Goal: Information Seeking & Learning: Learn about a topic

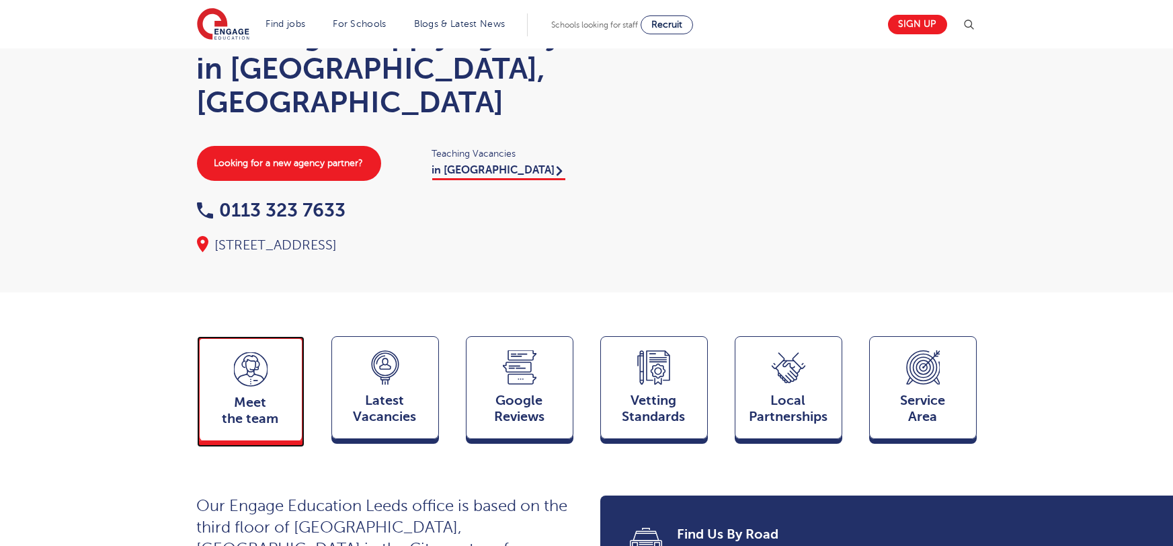
click at [264, 352] on icon at bounding box center [251, 369] width 34 height 34
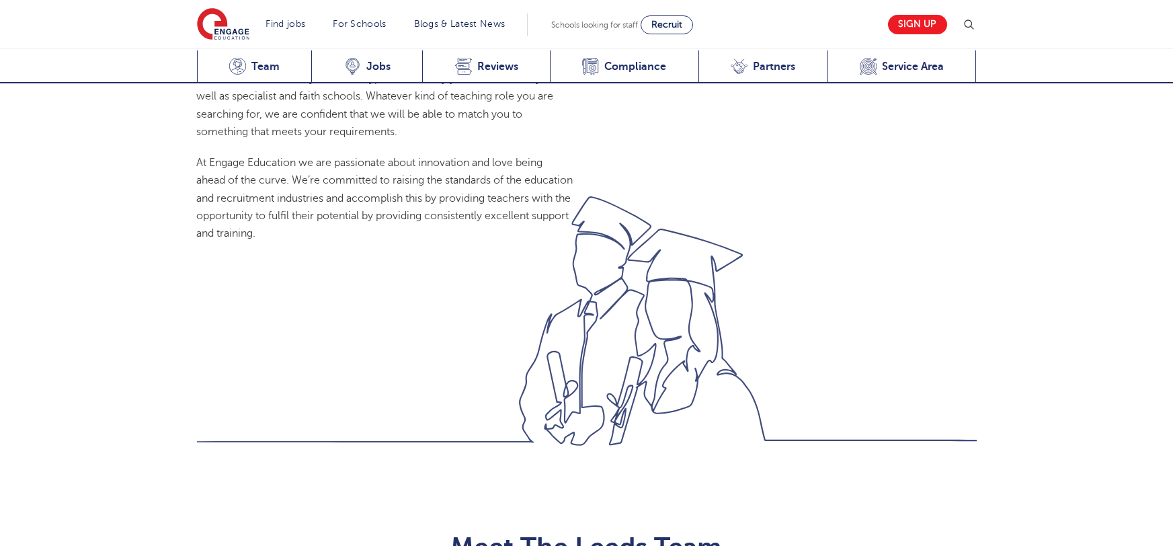
scroll to position [1468, 0]
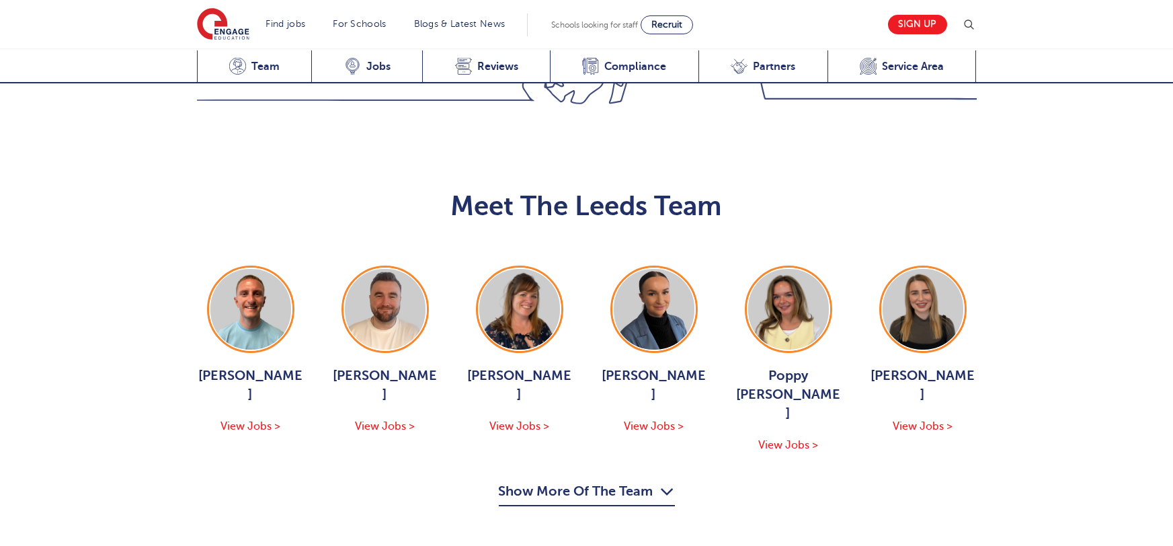
click at [617, 481] on button "Show More Of The Team" at bounding box center [587, 494] width 176 height 26
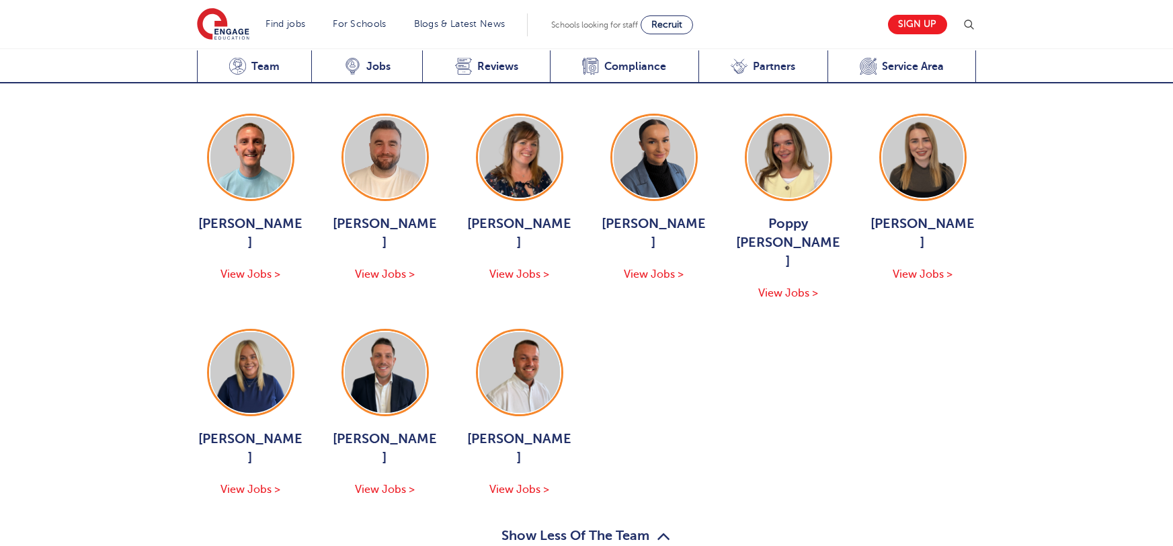
scroll to position [1623, 0]
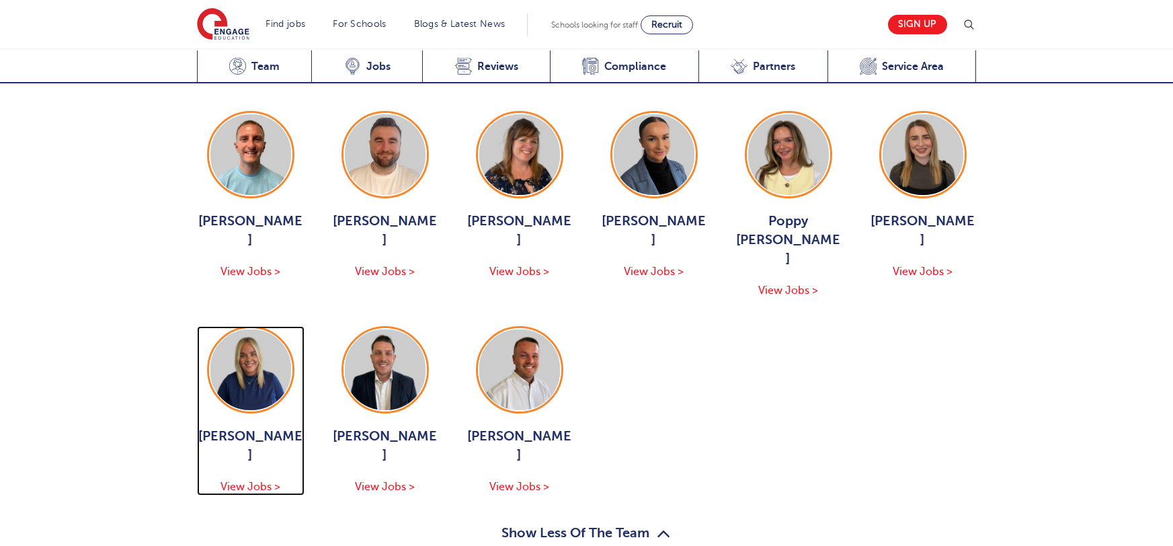
click at [258, 427] on span "Hannah Day" at bounding box center [251, 446] width 108 height 38
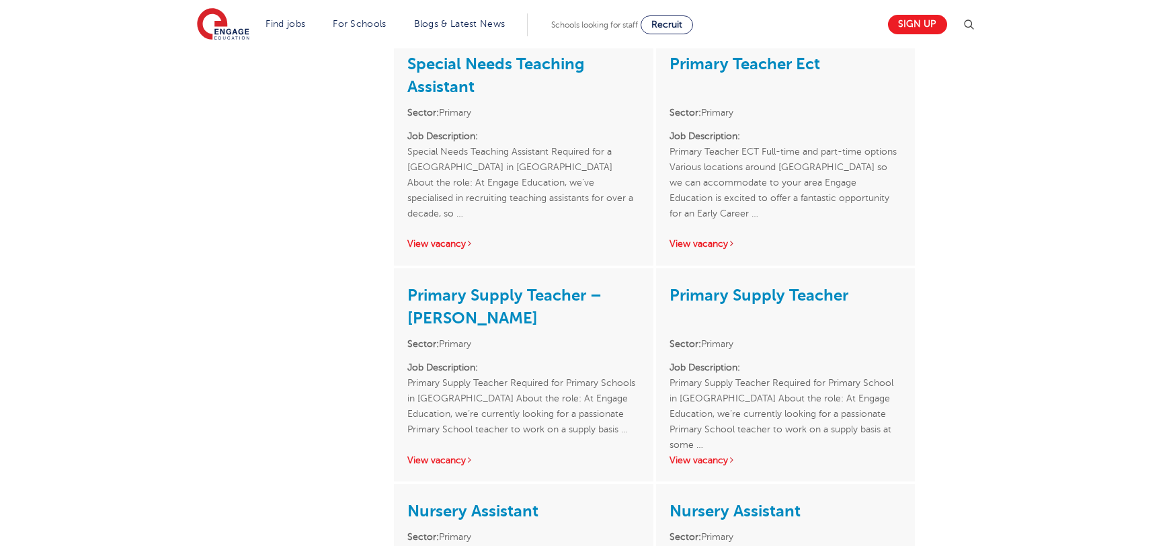
scroll to position [611, 0]
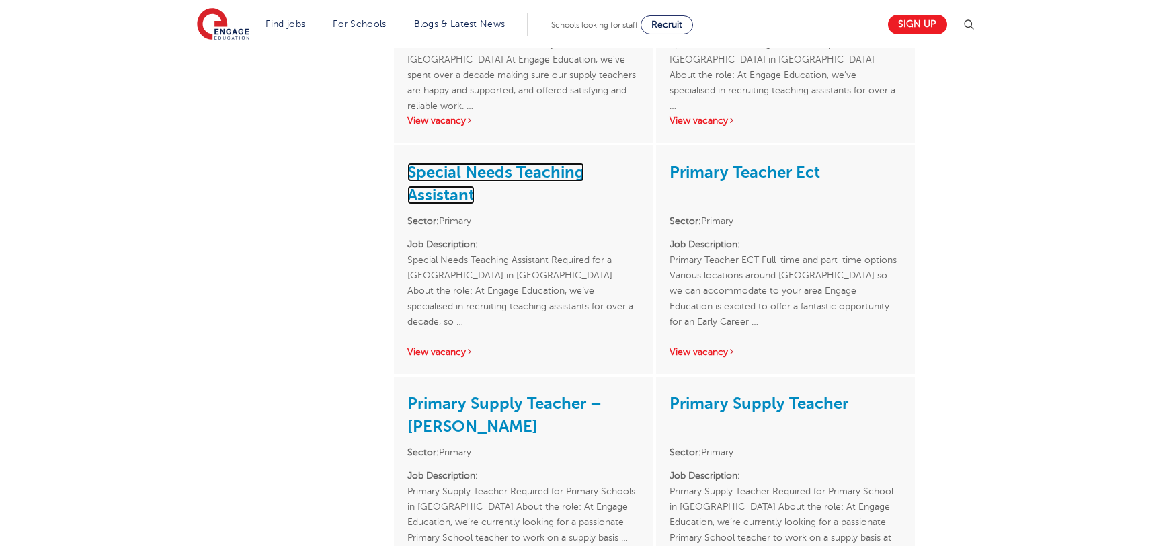
click at [456, 172] on link "Special Needs Teaching Assistant" at bounding box center [495, 184] width 177 height 42
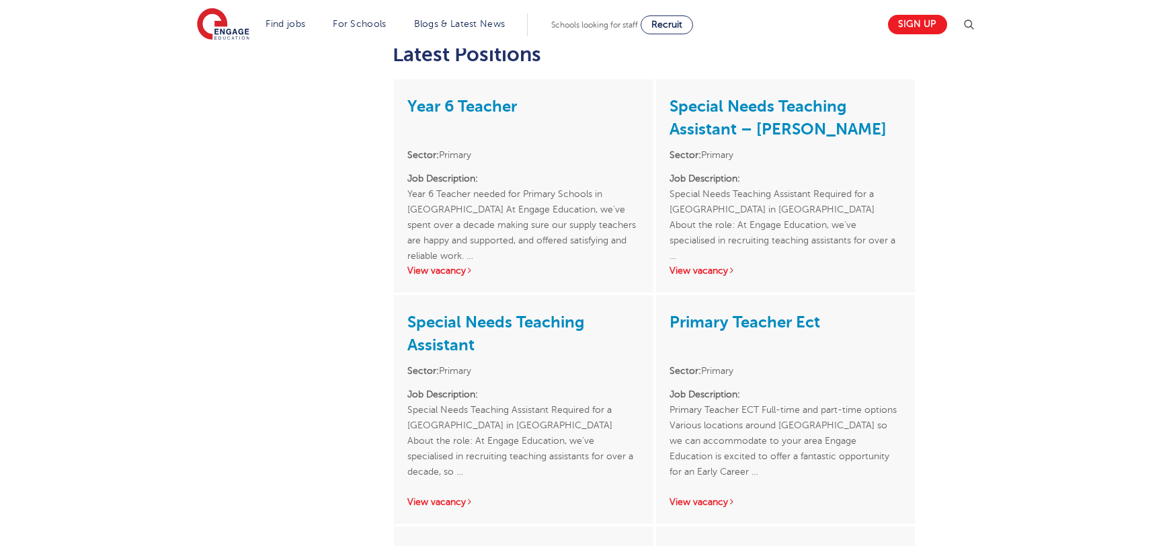
scroll to position [132, 0]
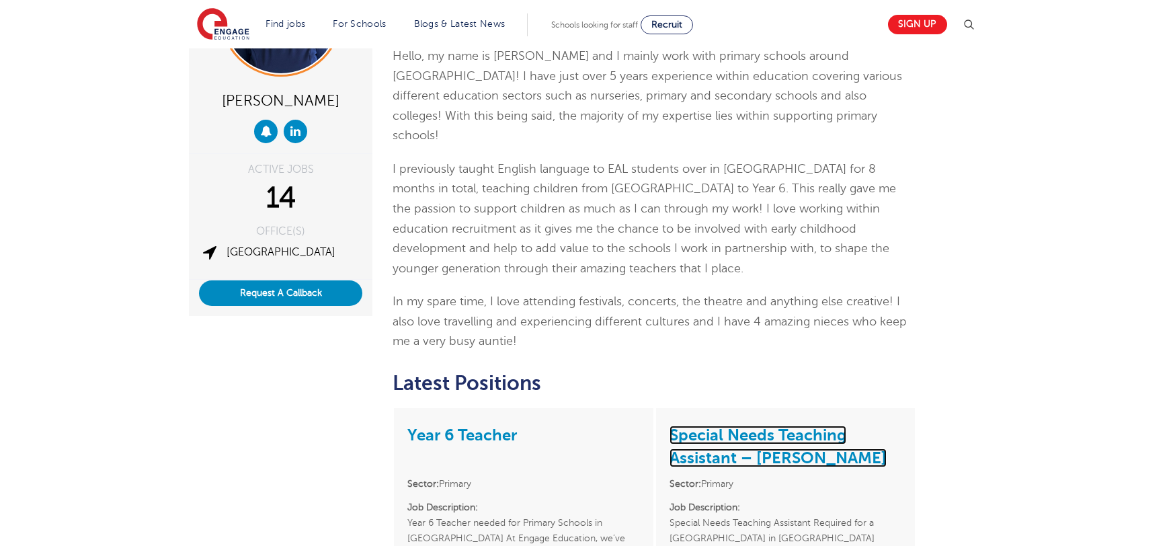
click at [757, 426] on link "Special Needs Teaching Assistant – [PERSON_NAME]" at bounding box center [778, 447] width 217 height 42
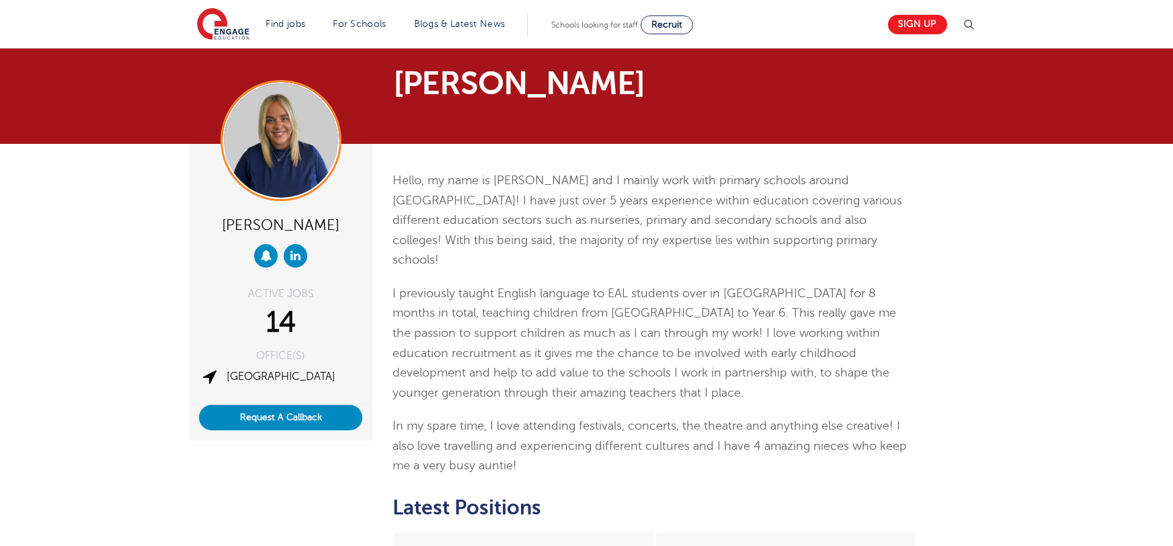
scroll to position [20, 0]
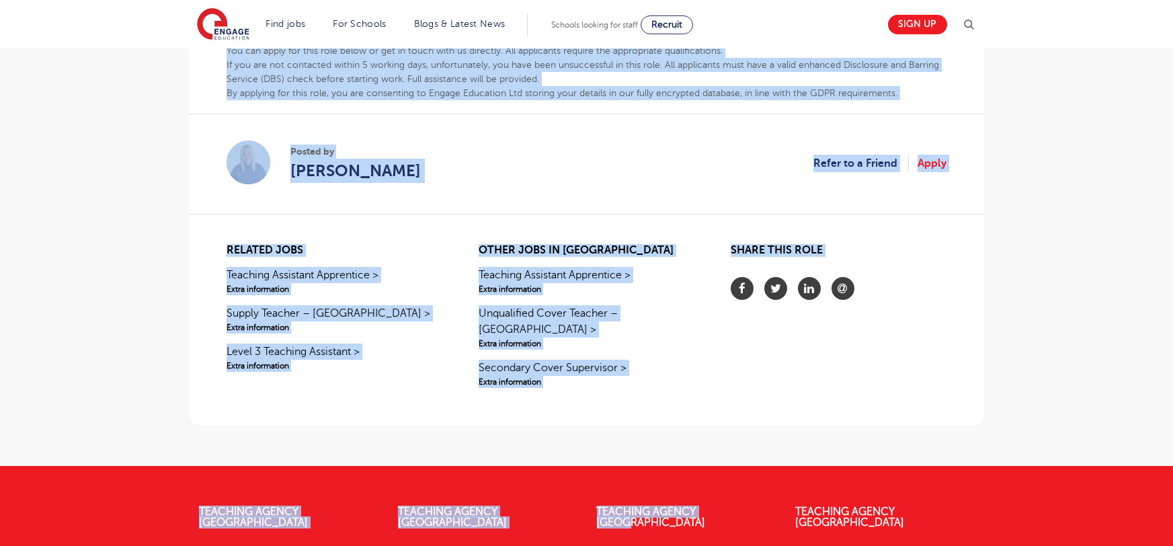
scroll to position [1038, 0]
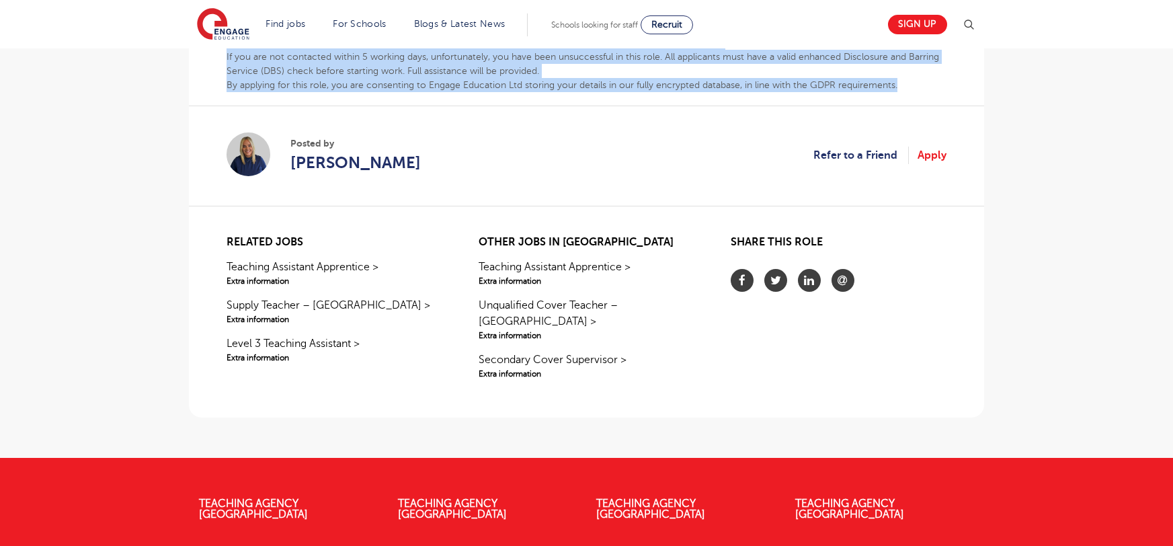
drag, startPoint x: 226, startPoint y: 131, endPoint x: 901, endPoint y: 86, distance: 676.6
copy div "Special Needs Teaching Assistant Required for a Mainstream Primary School in No…"
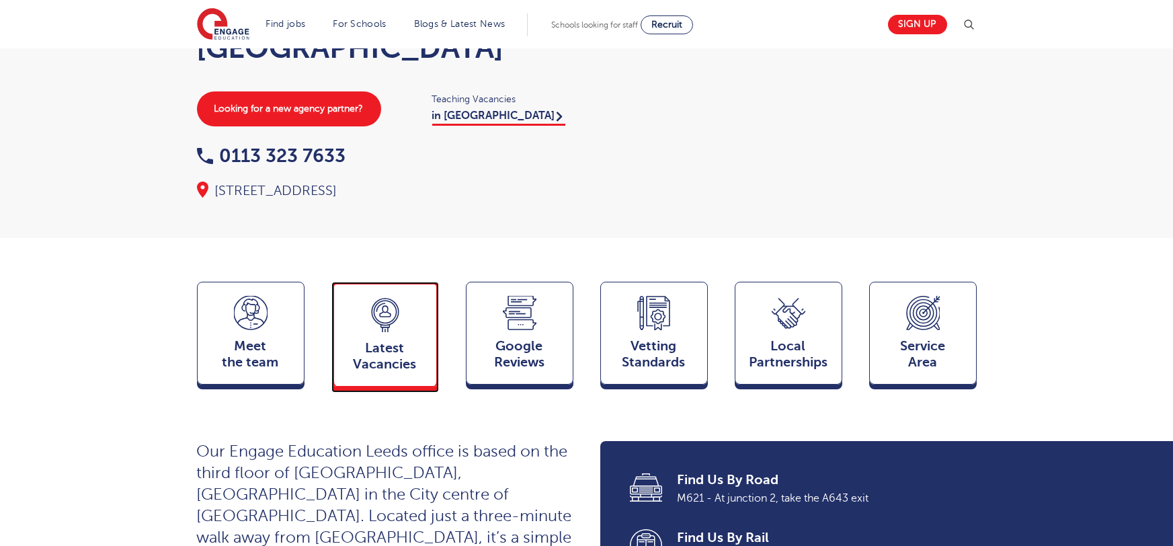
click at [377, 308] on div "Latest Vacancies Jobs" at bounding box center [386, 334] width 108 height 105
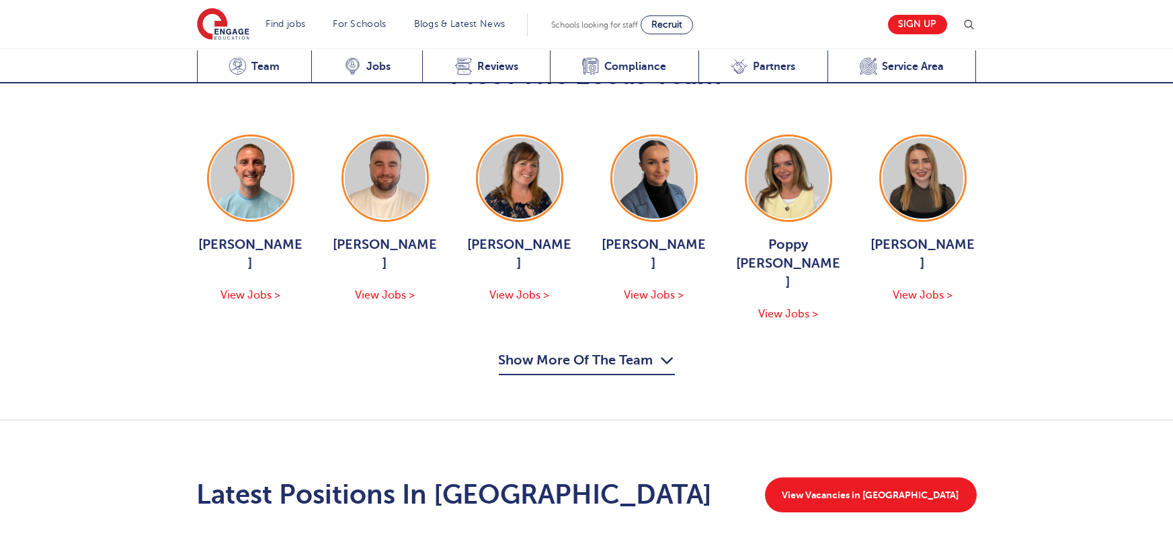
scroll to position [1485, 0]
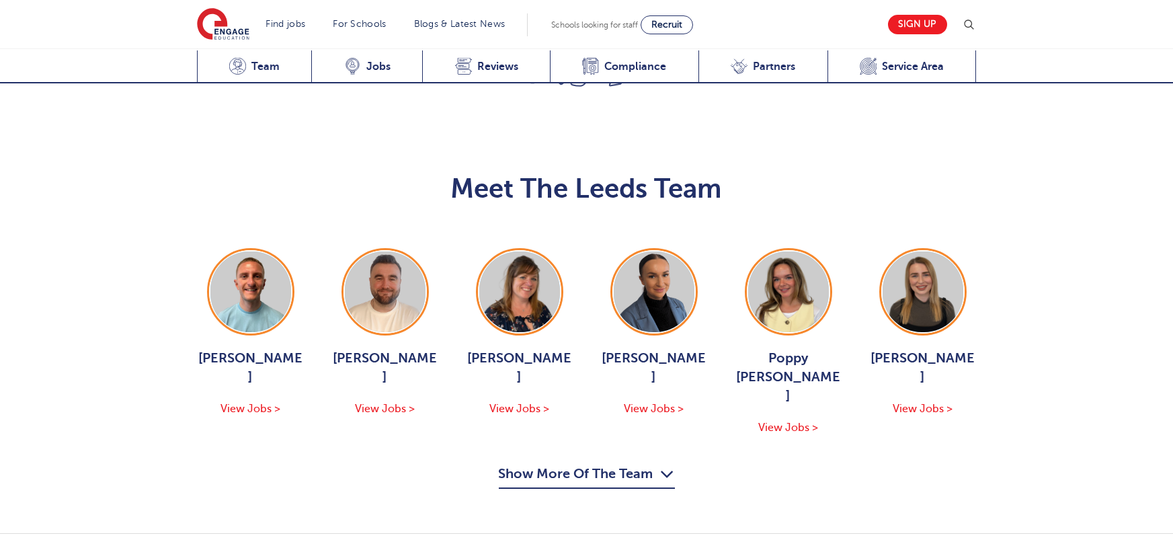
click at [620, 342] on div "Meet The Leeds Team George Dignam View Jobs > Chris Rushton View Jobs > Joanne …" at bounding box center [586, 323] width 1173 height 422
click at [585, 348] on div "Meet The Leeds Team George Dignam View Jobs > Chris Rushton View Jobs > Joanne …" at bounding box center [586, 323] width 1173 height 422
click at [612, 463] on button "Show More Of The Team" at bounding box center [587, 476] width 176 height 26
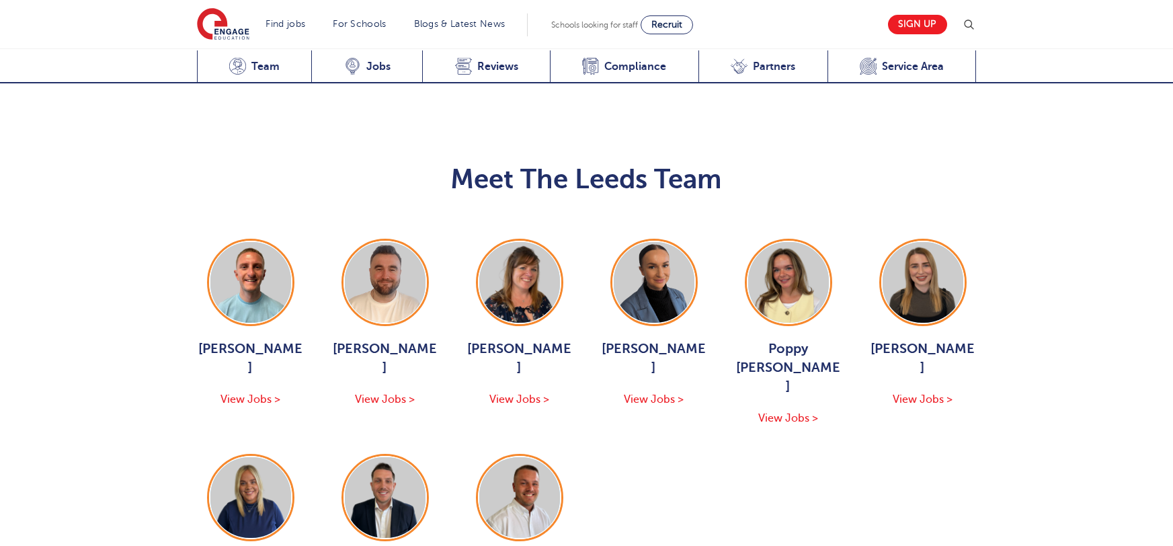
scroll to position [1499, 0]
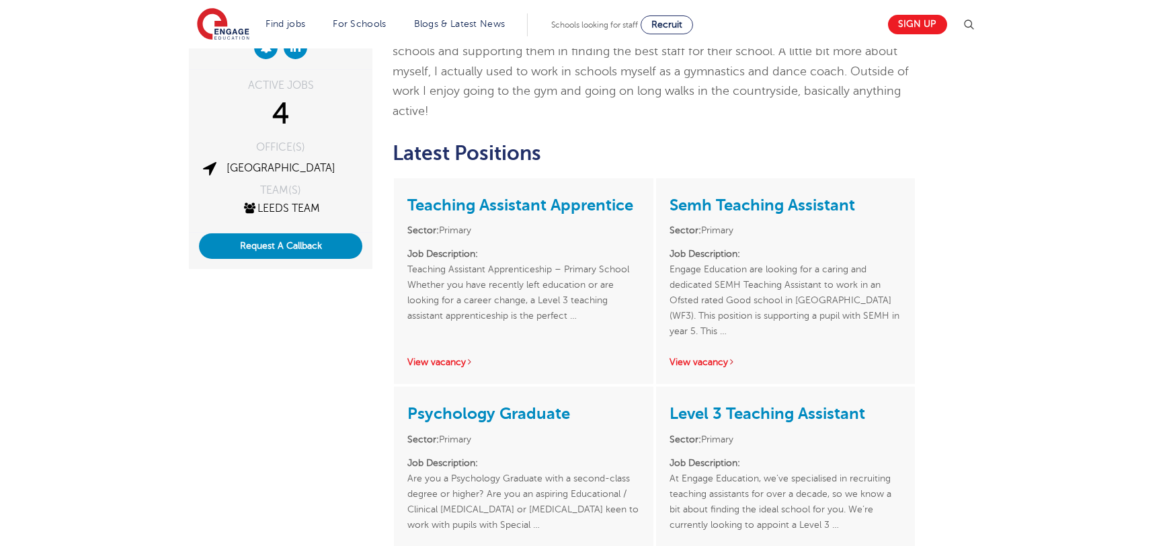
scroll to position [219, 0]
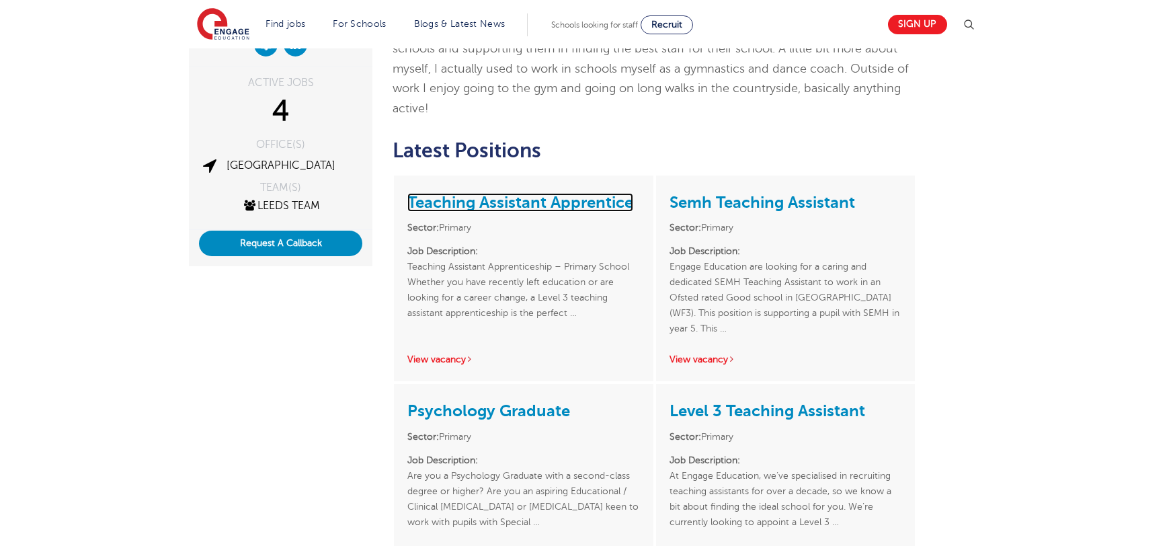
click at [551, 193] on link "Teaching Assistant Apprentice" at bounding box center [520, 202] width 226 height 19
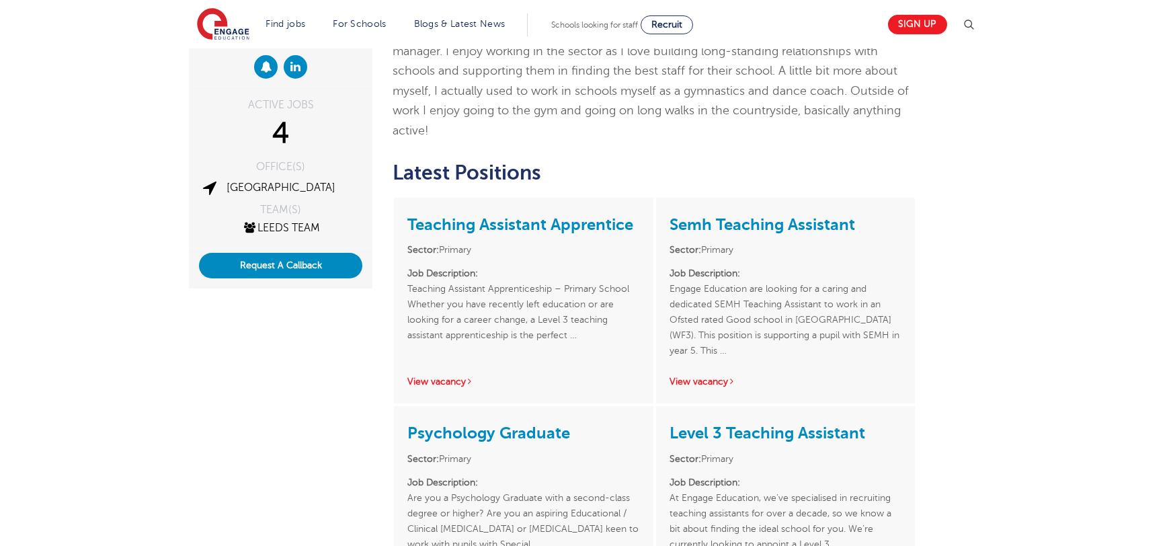
scroll to position [196, 0]
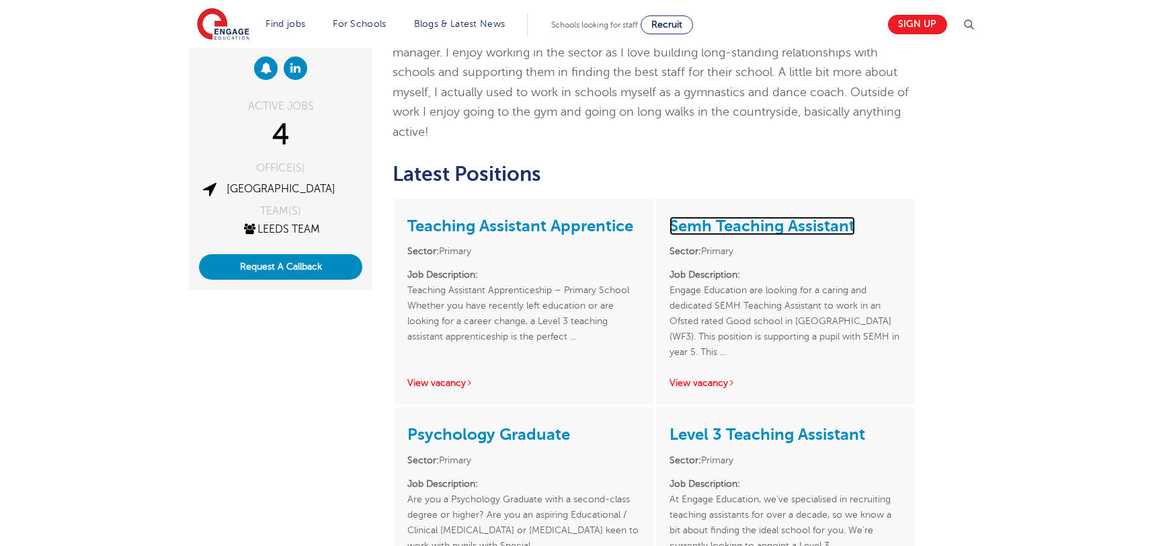
click at [780, 217] on link "Semh Teaching Assistant" at bounding box center [763, 226] width 186 height 19
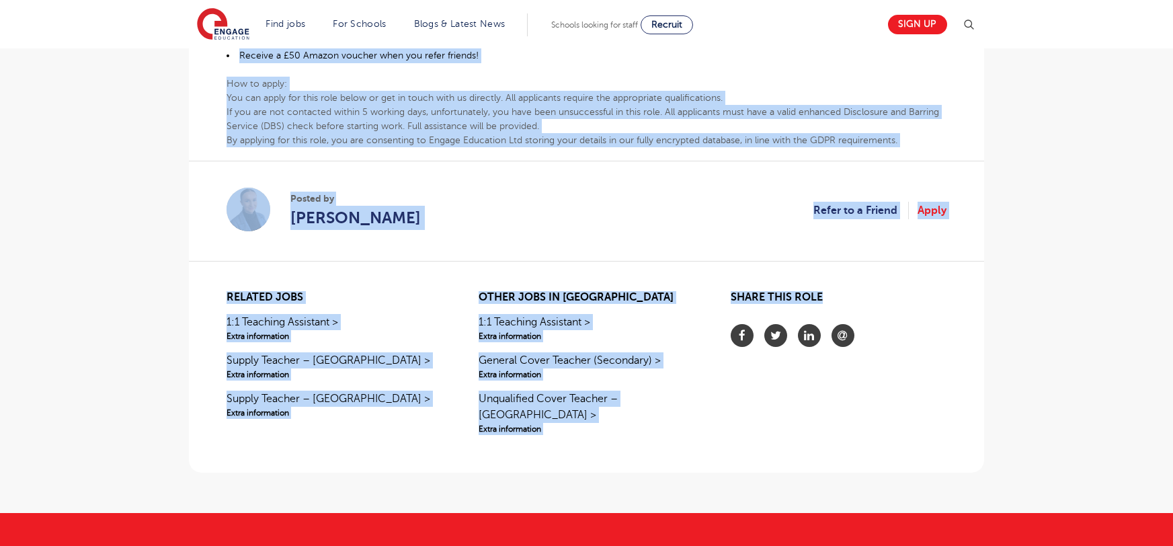
scroll to position [863, 0]
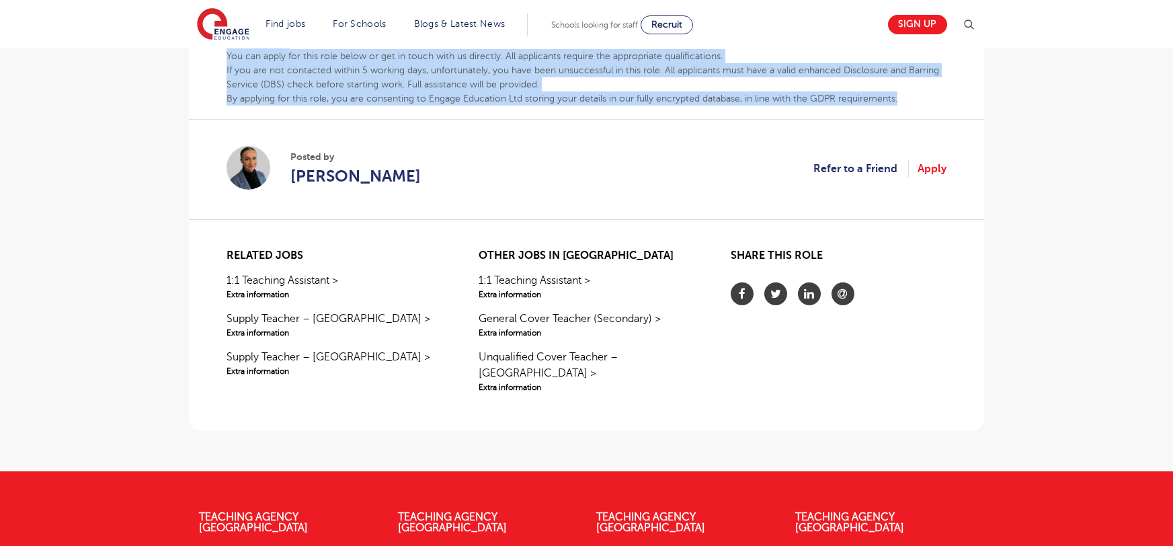
drag, startPoint x: 225, startPoint y: 293, endPoint x: 910, endPoint y: 87, distance: 715.2
copy div "Loremips Dolorsita Consecteturadi – Elitsed Doeius Tempori utl etdo magnaali en…"
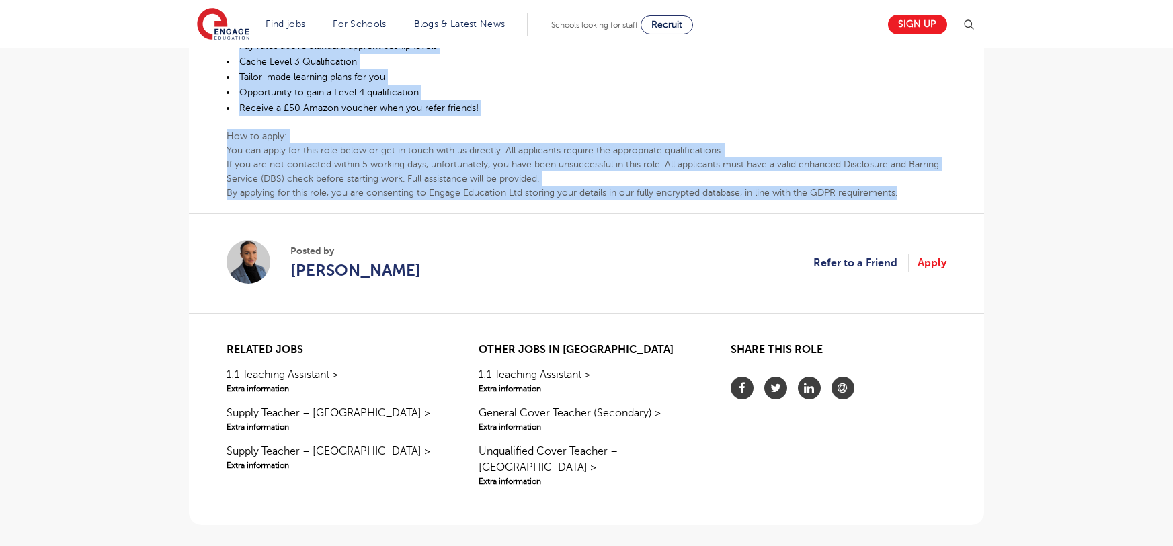
scroll to position [768, 0]
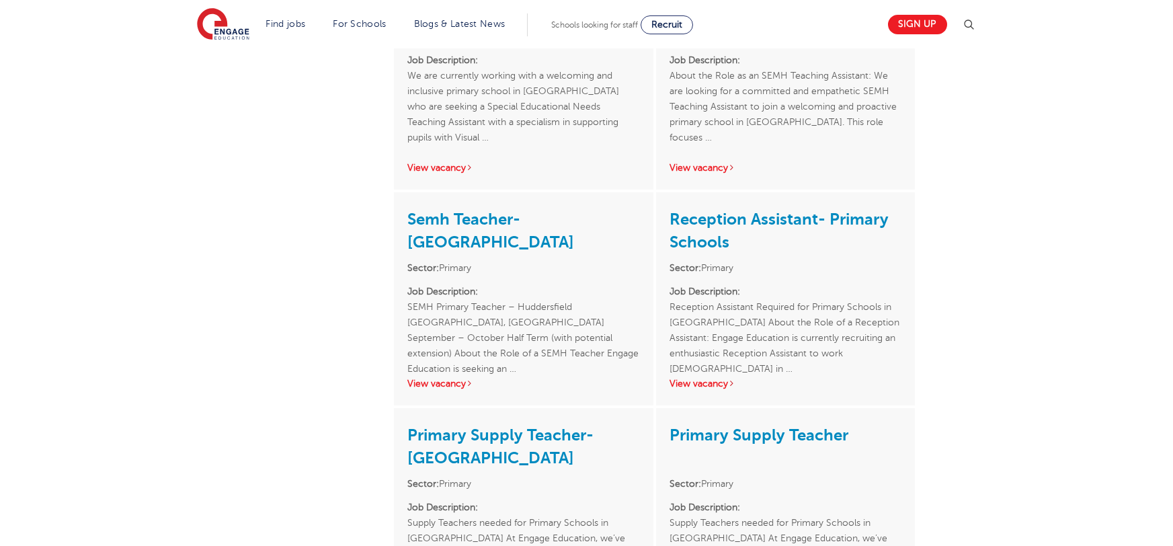
scroll to position [397, 0]
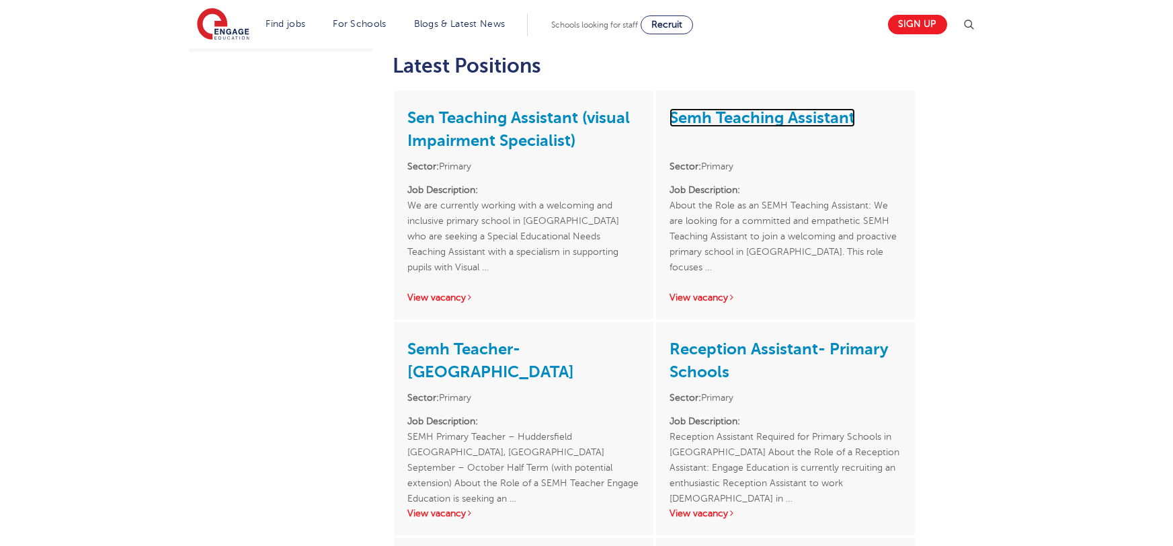
click at [721, 111] on link "Semh Teaching Assistant" at bounding box center [763, 117] width 186 height 19
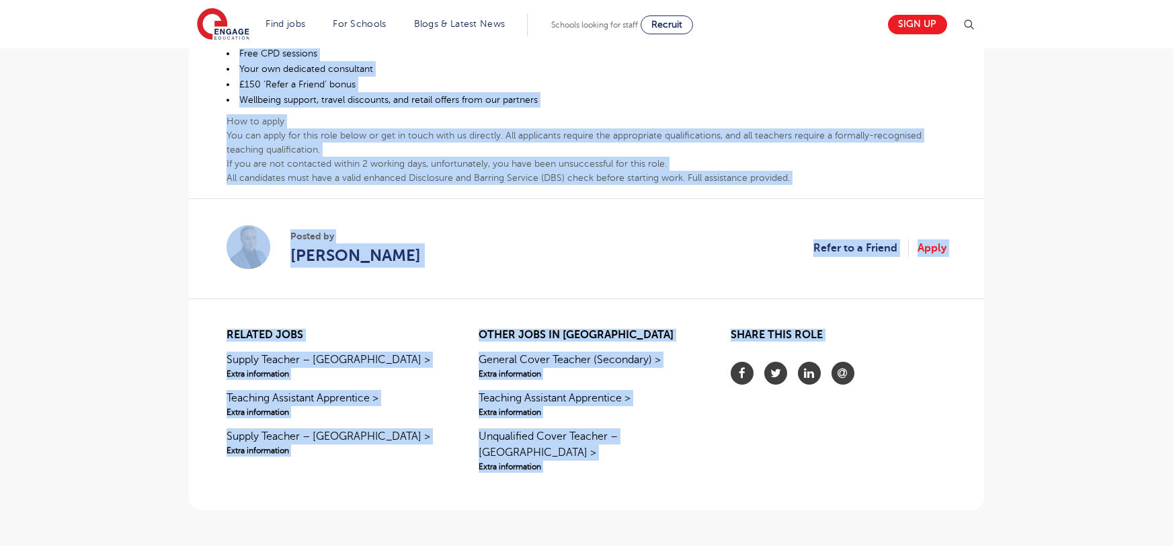
scroll to position [698, 0]
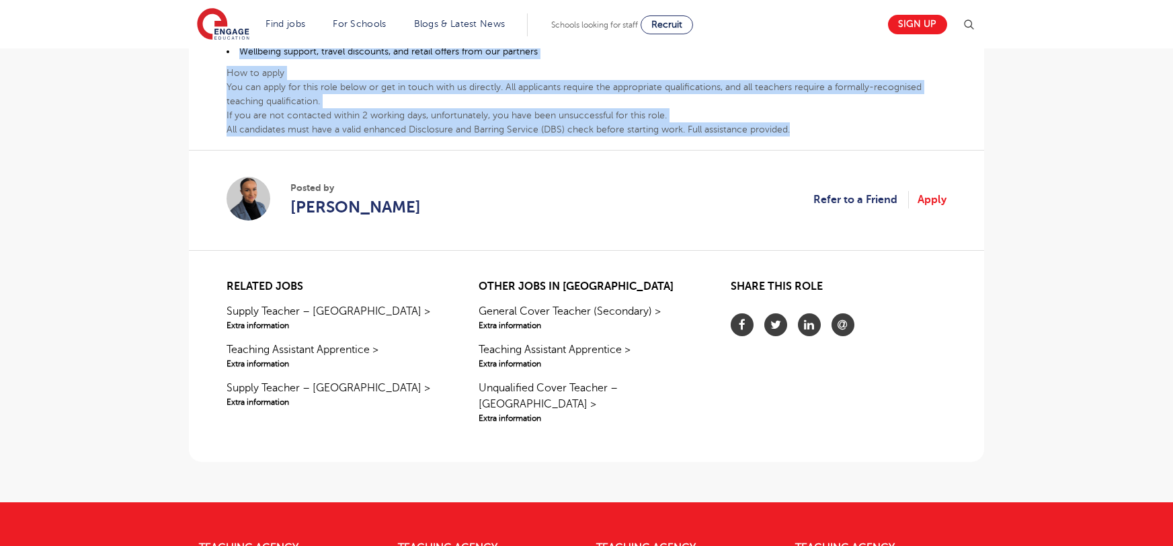
drag, startPoint x: 225, startPoint y: 229, endPoint x: 806, endPoint y: 129, distance: 589.4
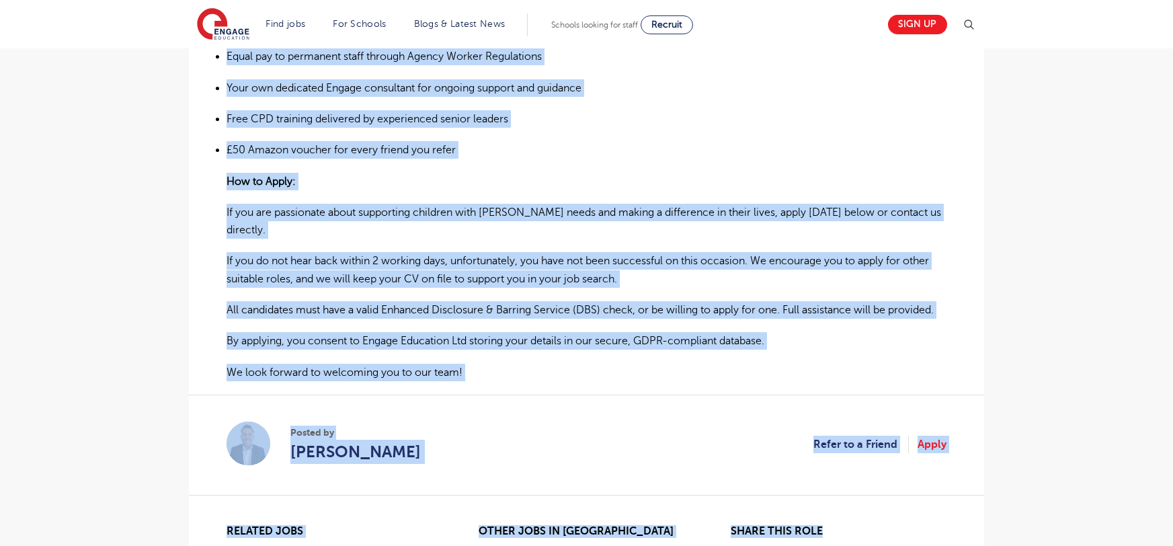
scroll to position [1135, 0]
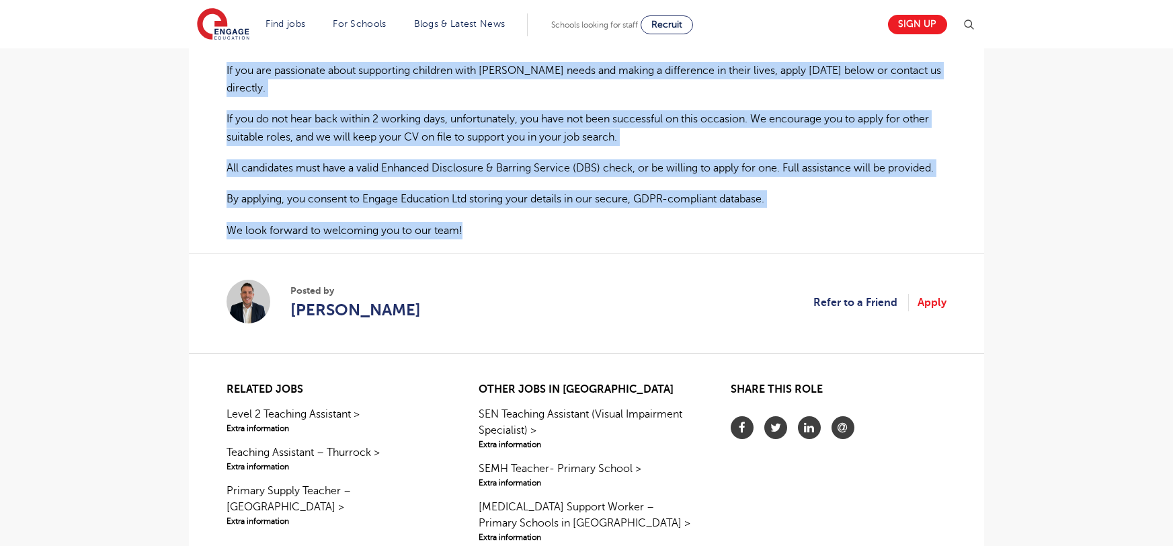
drag, startPoint x: 225, startPoint y: 130, endPoint x: 814, endPoint y: 206, distance: 594.7
copy div "About the Role as an SEMH Teaching Assistant: We are looking for a committed an…"
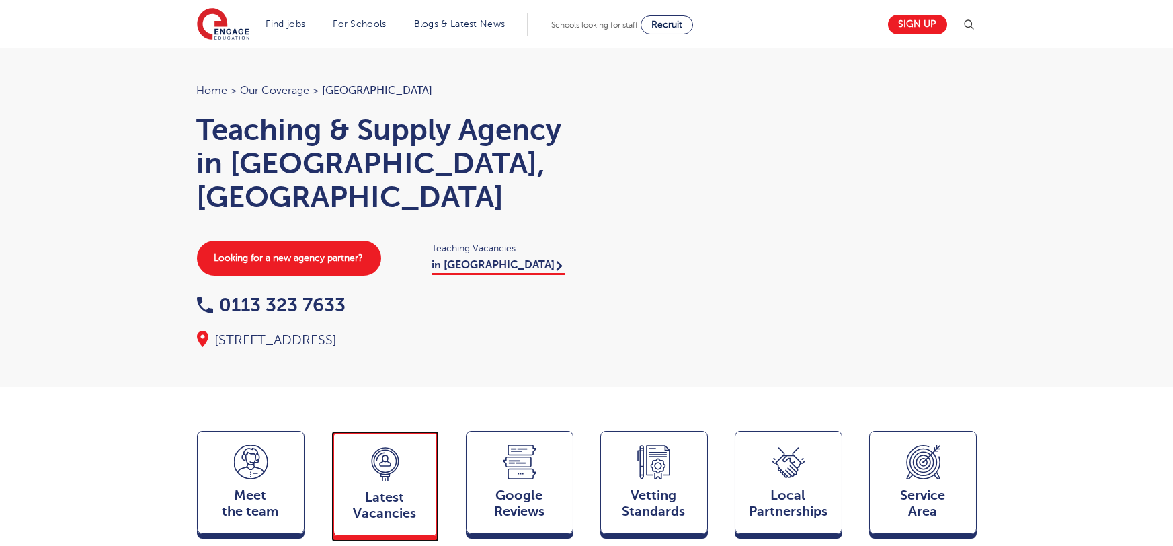
click at [418, 440] on div "Latest Vacancies Jobs" at bounding box center [386, 483] width 108 height 105
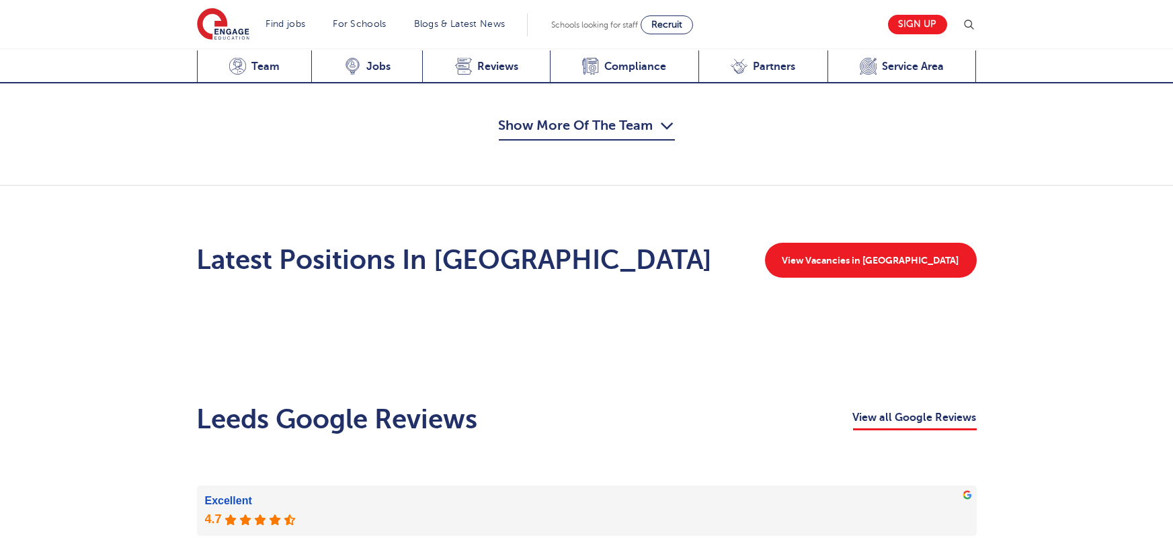
scroll to position [1575, 0]
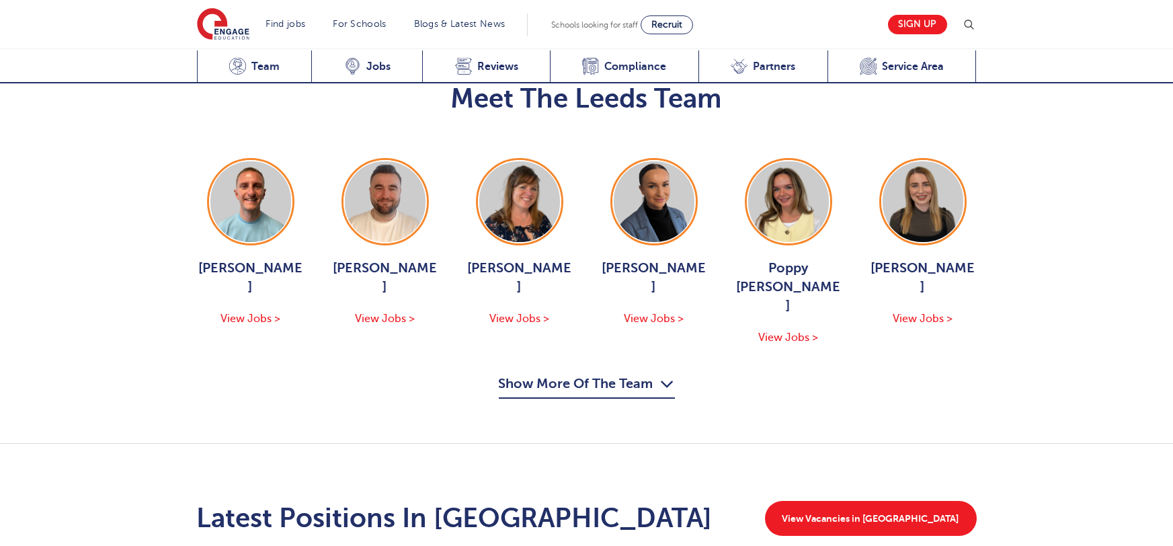
click at [615, 373] on button "Show More Of The Team" at bounding box center [587, 386] width 176 height 26
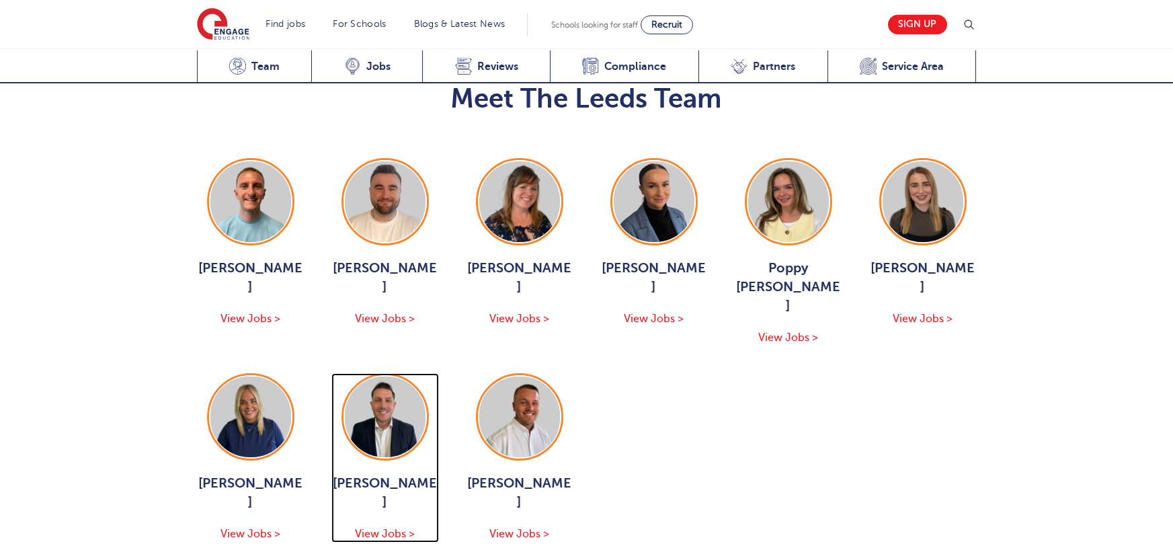
click at [367, 474] on span "[PERSON_NAME]" at bounding box center [386, 493] width 108 height 38
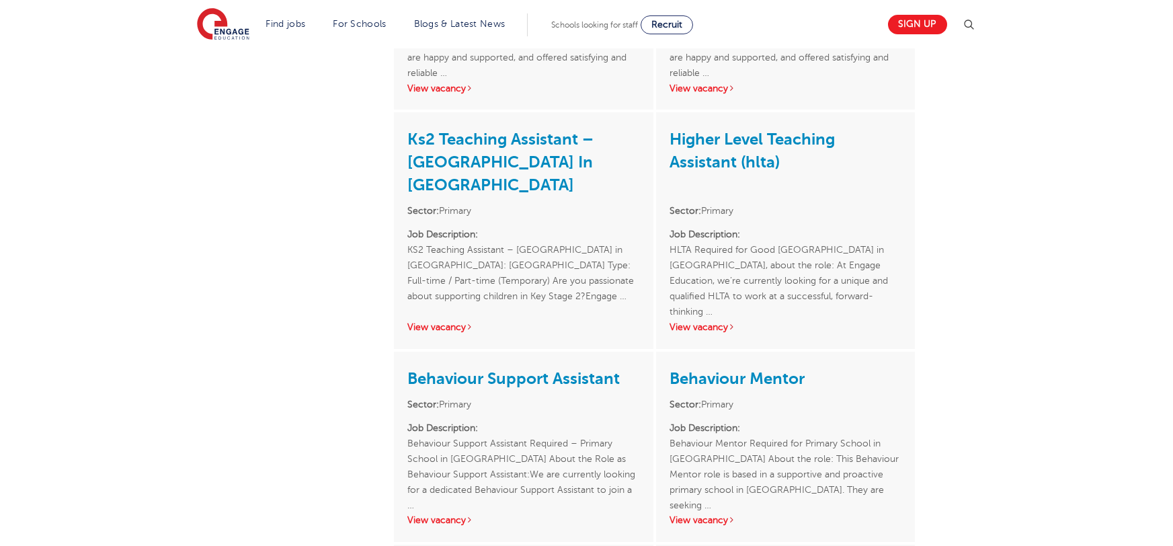
scroll to position [1039, 0]
